Goal: Ask a question

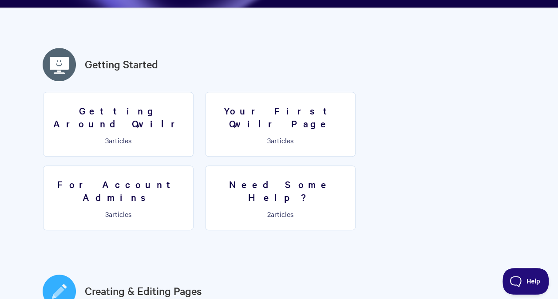
scroll to position [222, 0]
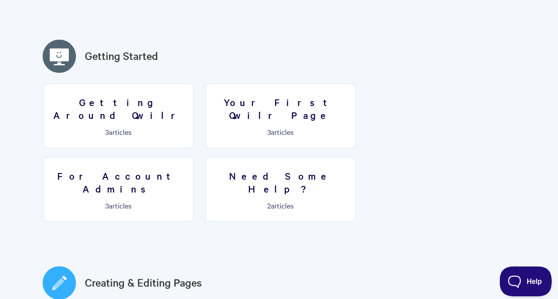
click at [536, 280] on span "Help" at bounding box center [523, 280] width 46 height 6
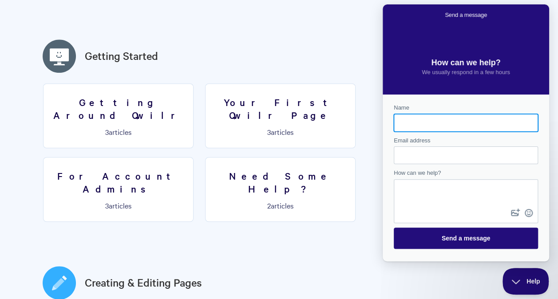
scroll to position [0, 0]
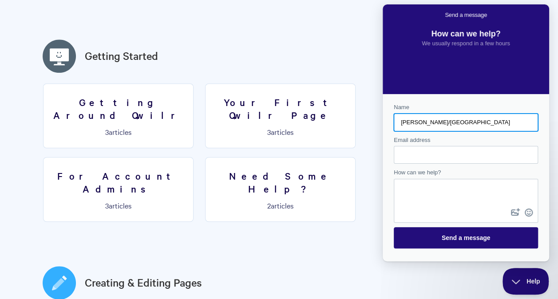
type input "[PERSON_NAME]/[GEOGRAPHIC_DATA]"
click at [420, 154] on input "Email address" at bounding box center [466, 155] width 130 height 16
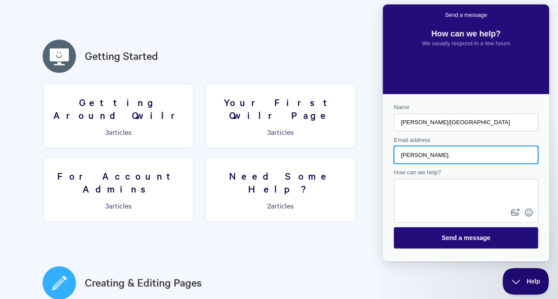
type input "[PERSON_NAME][EMAIL_ADDRESS][PERSON_NAME][DOMAIN_NAME]"
click at [440, 198] on textarea "How can we help?" at bounding box center [466, 193] width 143 height 27
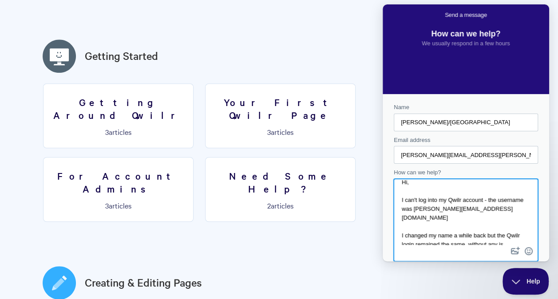
scroll to position [11, 0]
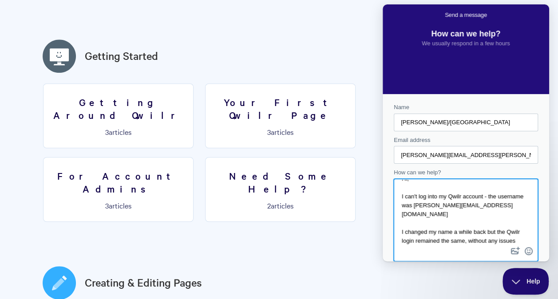
click at [489, 225] on textarea "Hi, I can't log into my Qwilr account - the username was [PERSON_NAME][EMAIL_AD…" at bounding box center [466, 212] width 143 height 65
click at [485, 221] on textarea "Hi, I can't log into my Qwilr account - the username was [PERSON_NAME][EMAIL_AD…" at bounding box center [466, 212] width 143 height 65
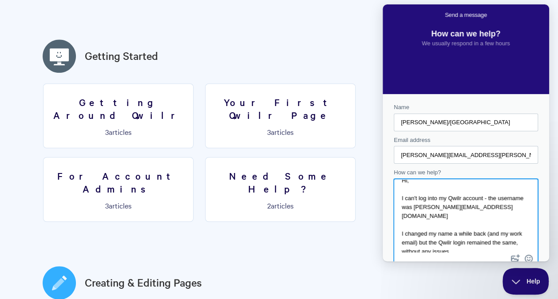
click at [482, 245] on textarea "Hi, I can't log into my Qwilr account - the username was [PERSON_NAME][EMAIL_AD…" at bounding box center [466, 216] width 143 height 73
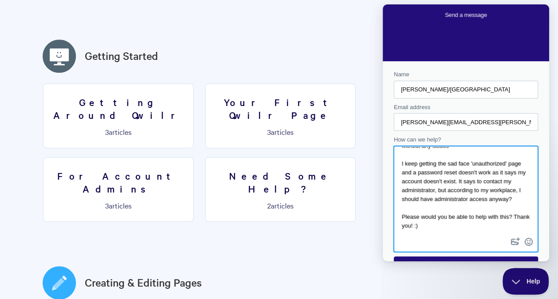
scroll to position [53, 0]
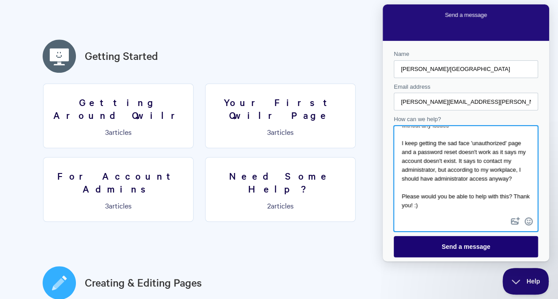
type textarea "Hi, I can't log into my Qwilr account - the username was [PERSON_NAME][EMAIL_AD…"
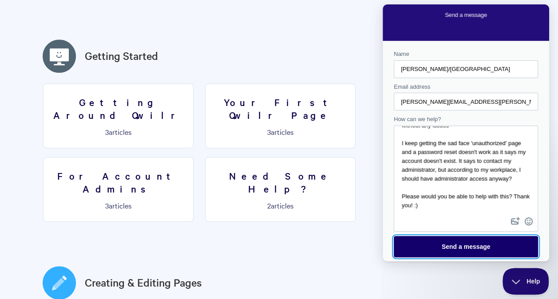
click at [493, 245] on span "Send a message" at bounding box center [466, 247] width 125 height 20
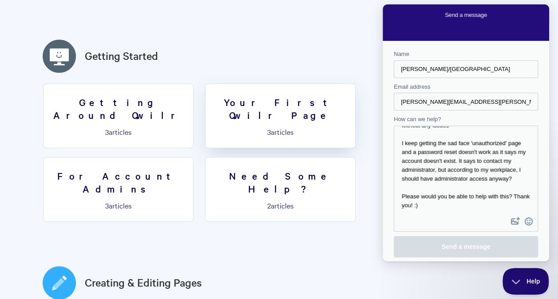
scroll to position [0, 0]
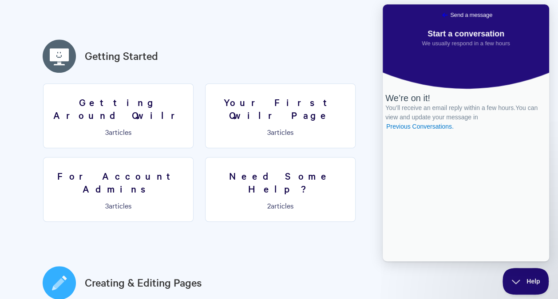
click at [440, 18] on link "Go back" at bounding box center [445, 15] width 11 height 11
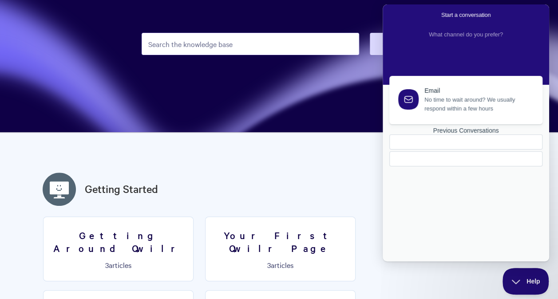
scroll to position [89, 0]
click at [472, 153] on div "Email No time to wait around? We usually respond within a few hours Previous Co…" at bounding box center [465, 160] width 161 height 168
click at [462, 176] on div "Email No time to wait around? We usually respond within a few hours Previous Co…" at bounding box center [465, 160] width 161 height 168
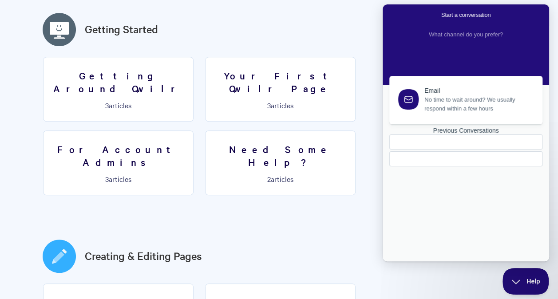
scroll to position [222, 0]
